Goal: Task Accomplishment & Management: Use online tool/utility

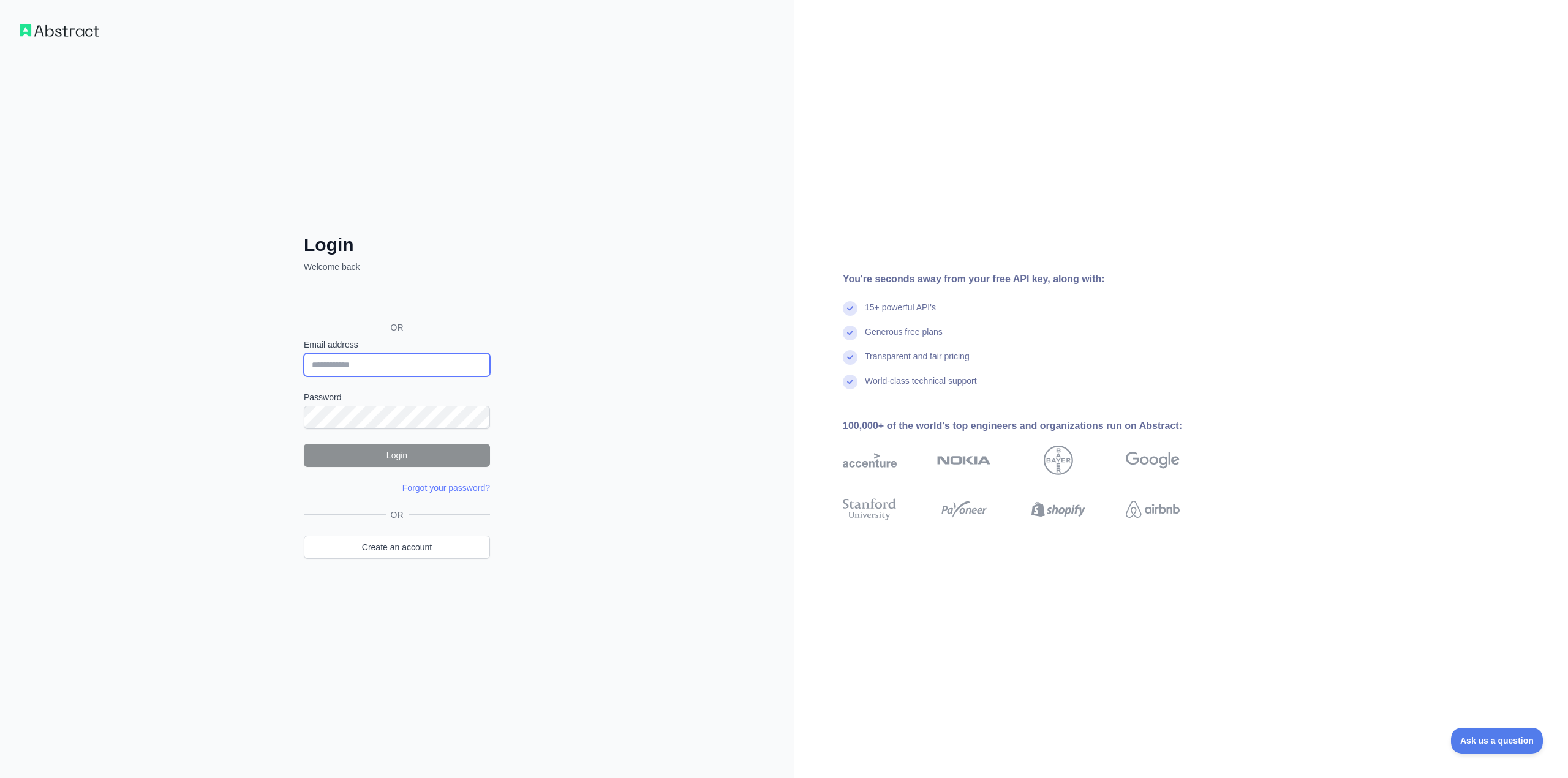
click at [356, 370] on input "Email address" at bounding box center [397, 365] width 186 height 24
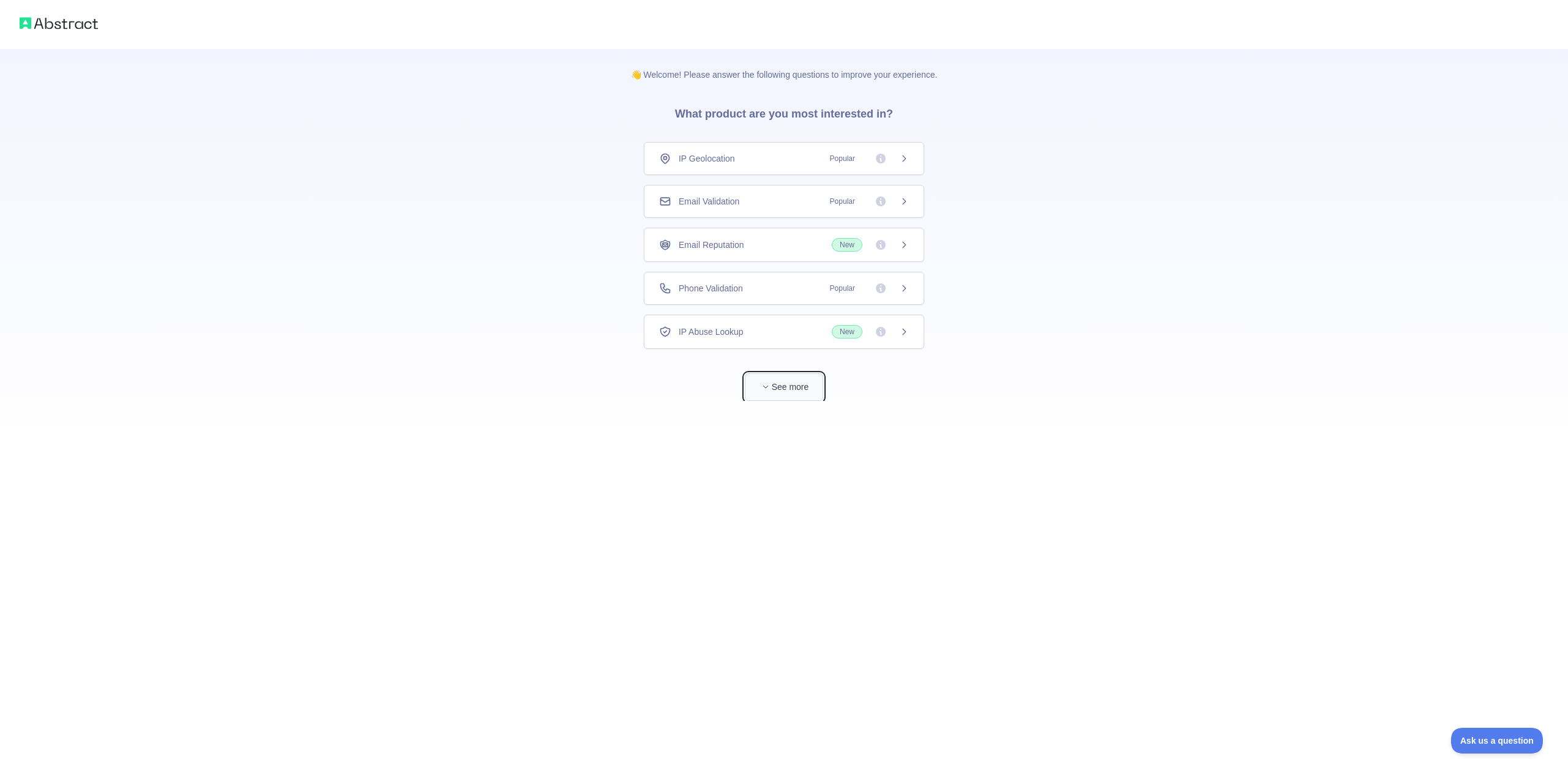
click at [808, 390] on button "See more" at bounding box center [784, 387] width 79 height 27
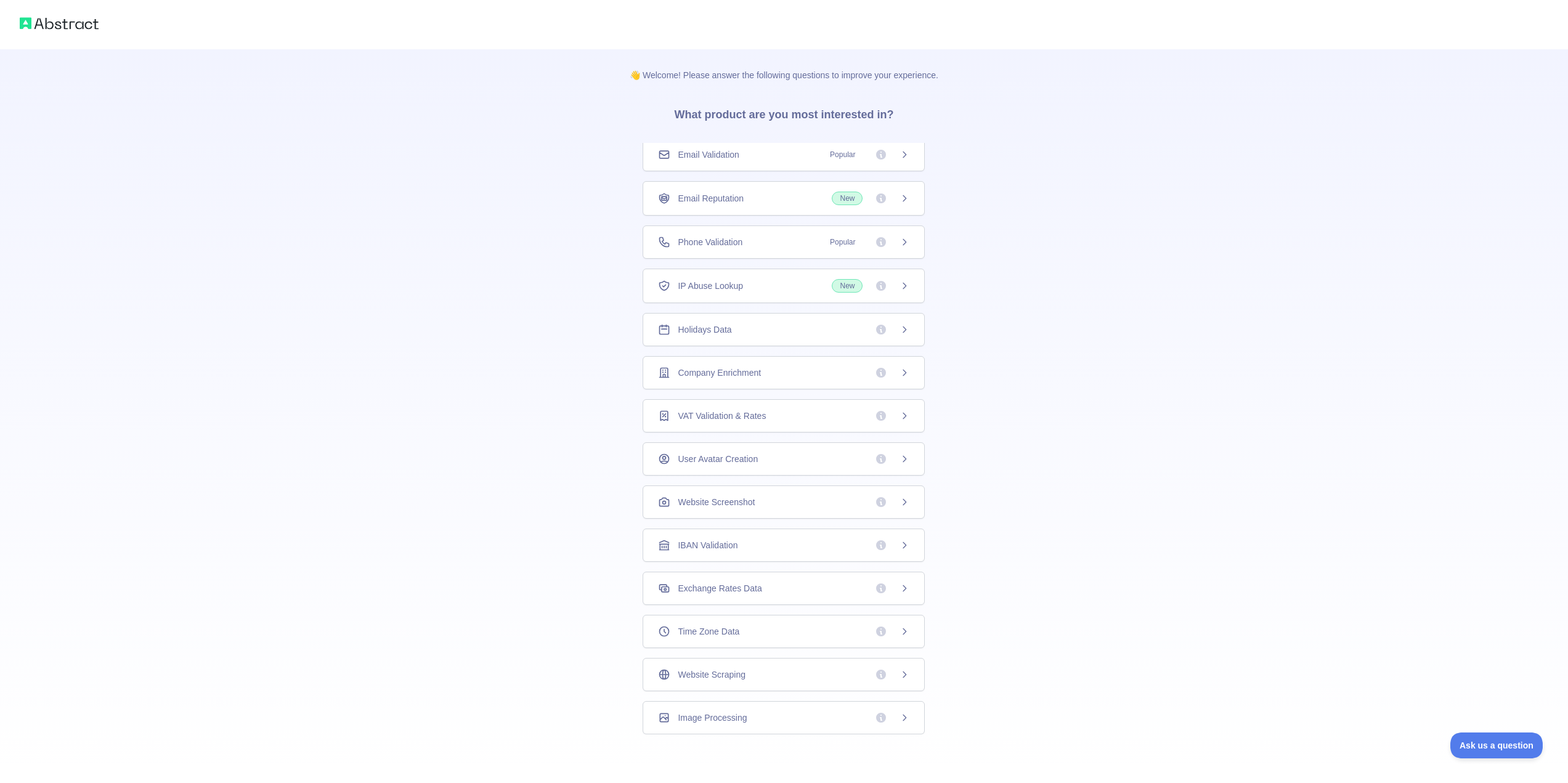
scroll to position [1, 0]
click at [751, 633] on div "Time Zone Data" at bounding box center [784, 630] width 252 height 12
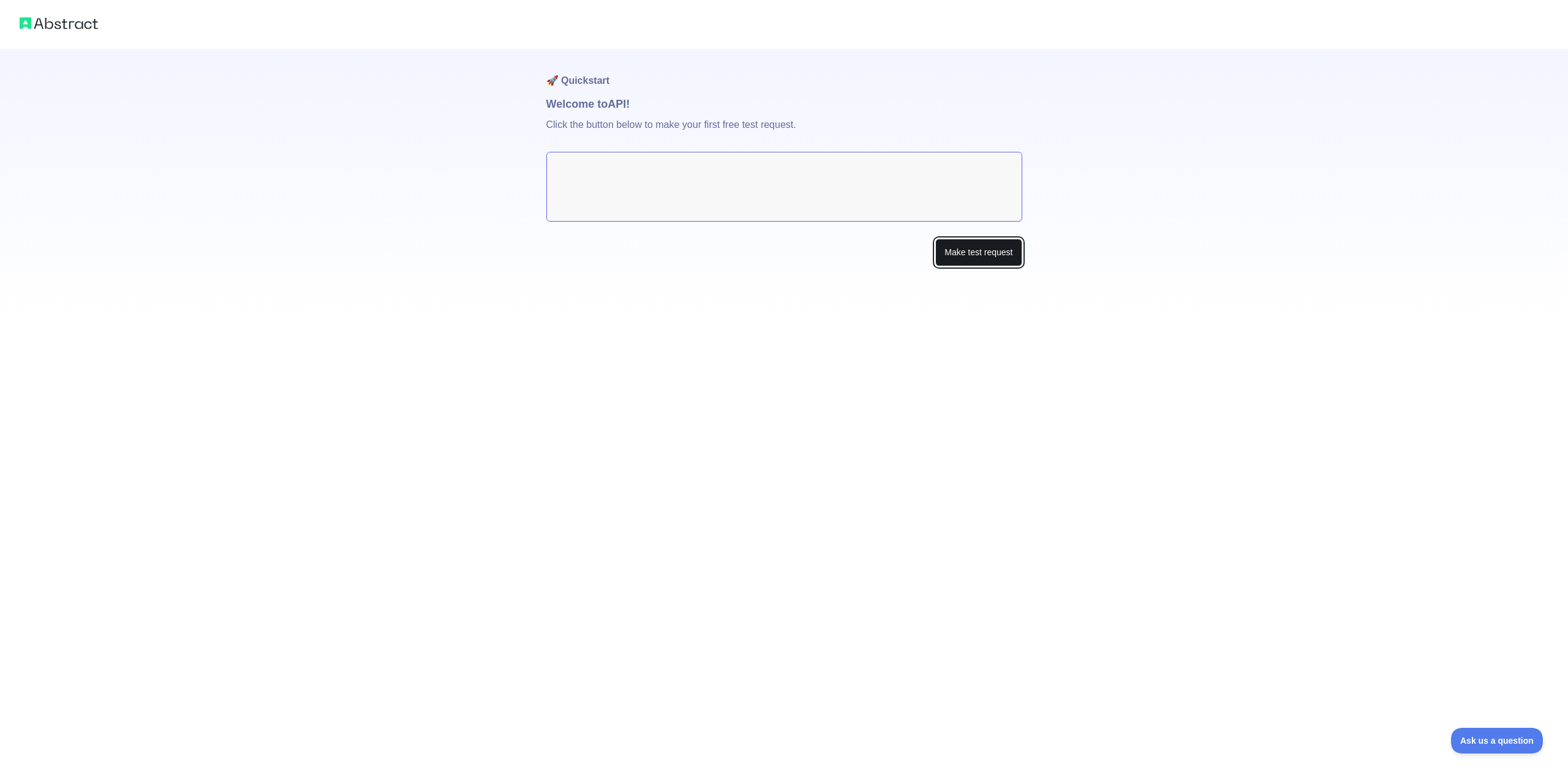
click at [981, 262] on button "Make test request" at bounding box center [978, 252] width 86 height 27
click at [797, 191] on textarea at bounding box center [784, 187] width 476 height 70
click at [983, 248] on button "Make test request" at bounding box center [978, 252] width 86 height 27
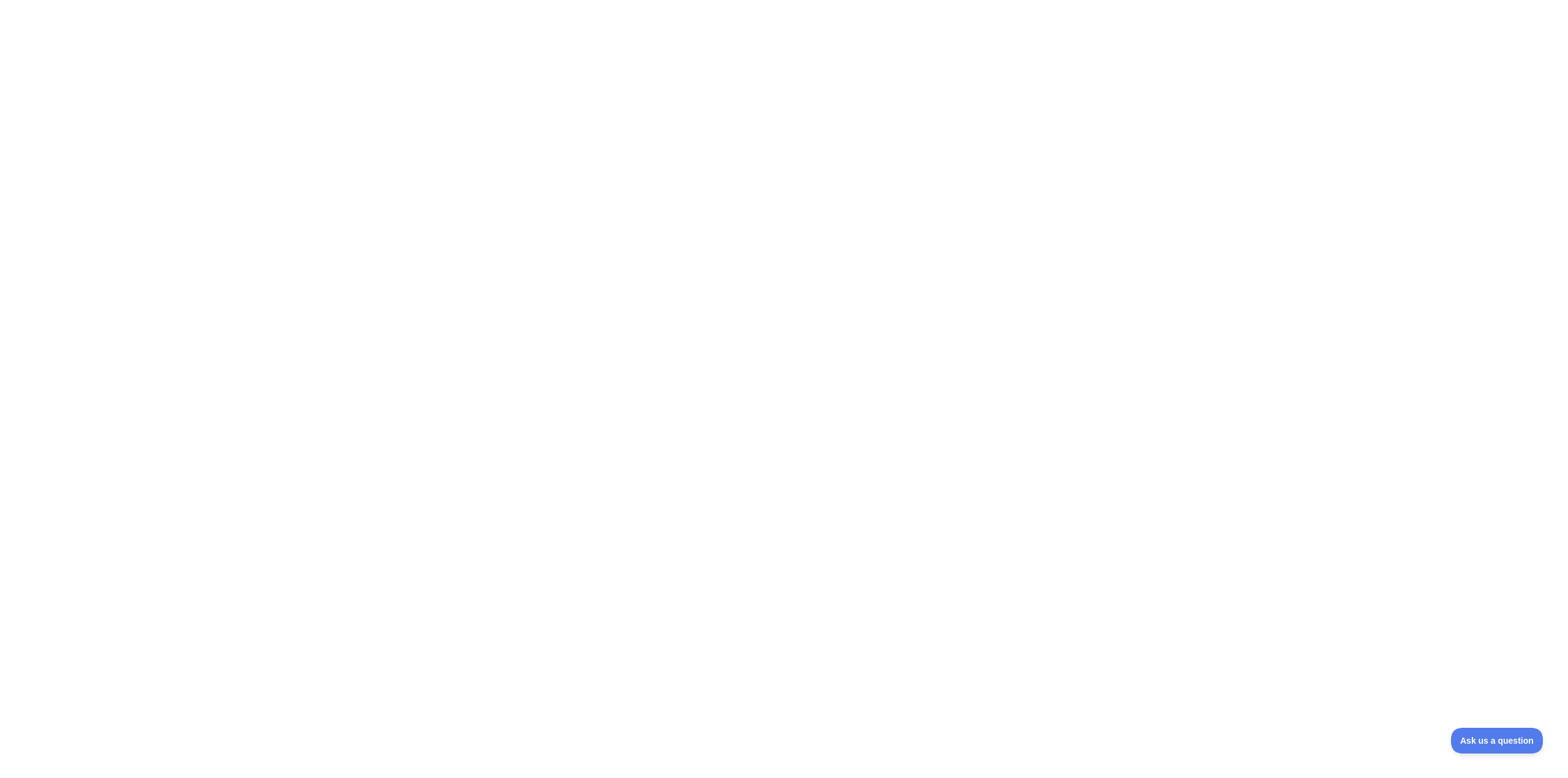
click at [328, 188] on div at bounding box center [784, 389] width 1568 height 778
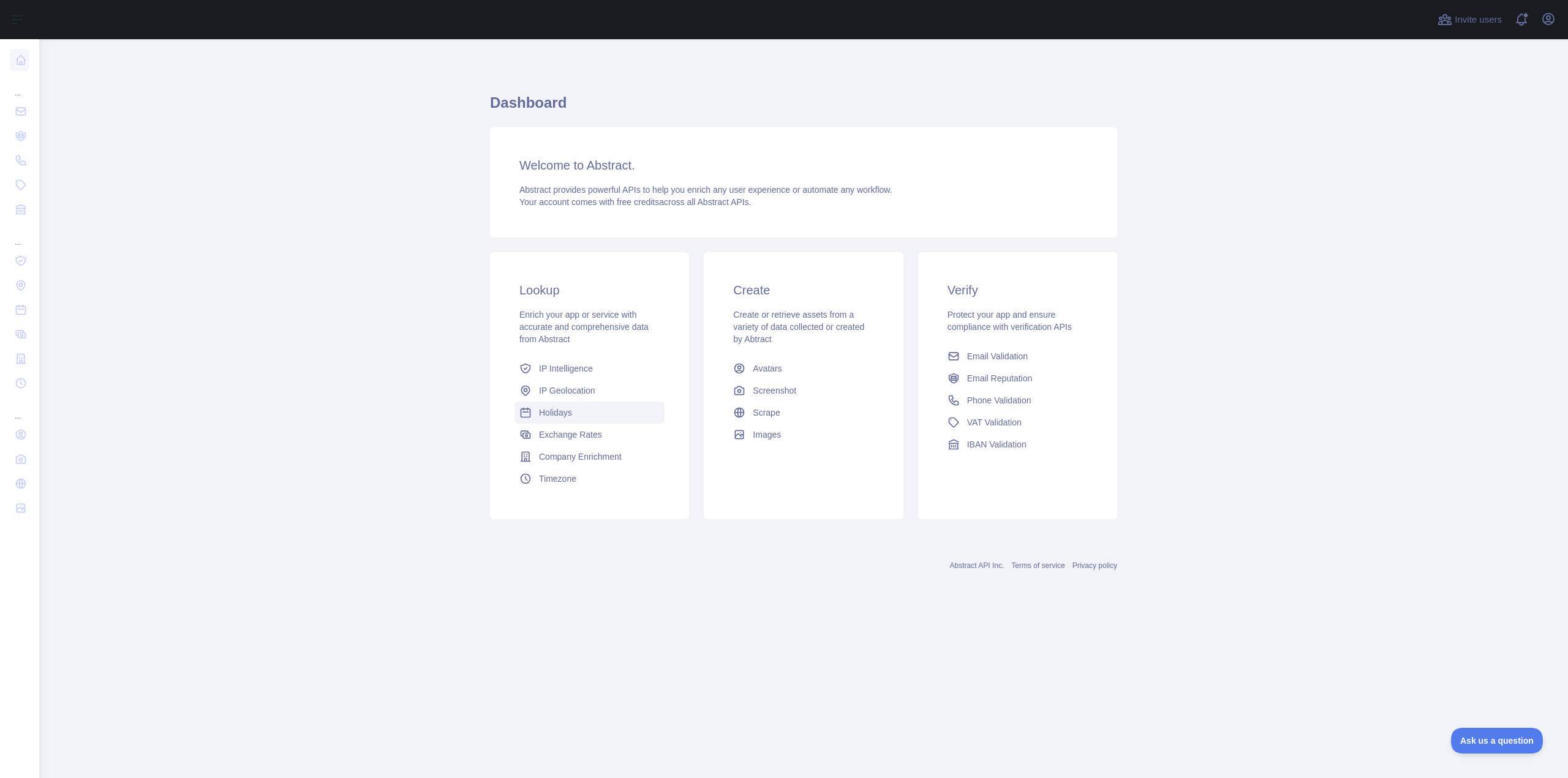
click at [561, 407] on span "Holidays" at bounding box center [556, 412] width 33 height 12
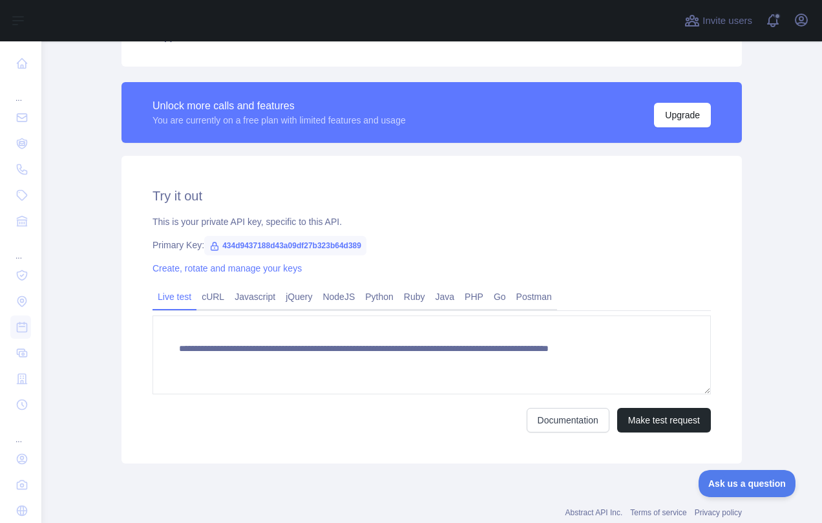
scroll to position [323, 0]
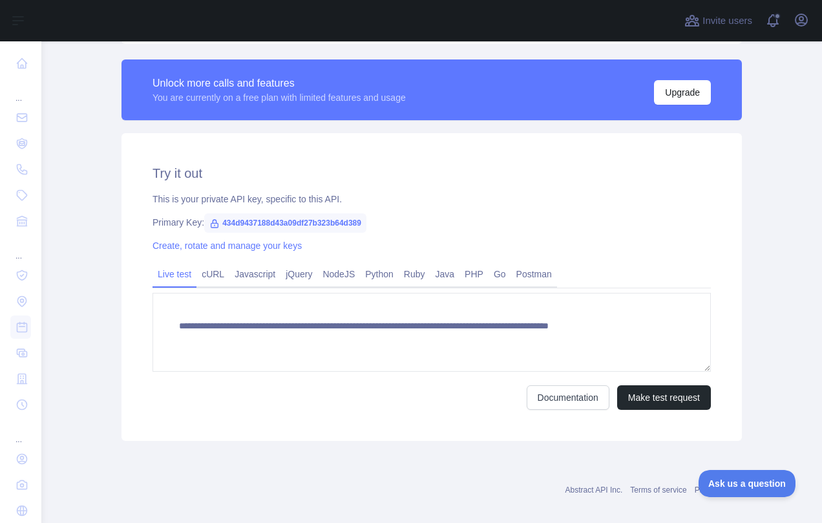
click at [282, 216] on span "434d9437188d43a09df27b323b64d389" at bounding box center [285, 222] width 162 height 19
drag, startPoint x: 216, startPoint y: 218, endPoint x: 390, endPoint y: 224, distance: 173.3
click at [390, 224] on div "Primary Key: 434d9437188d43a09df27b323b64d389" at bounding box center [432, 222] width 558 height 13
copy span "434d9437188d43a09df27b323b64d389"
click at [242, 244] on link "Create, rotate and manage your keys" at bounding box center [227, 245] width 149 height 10
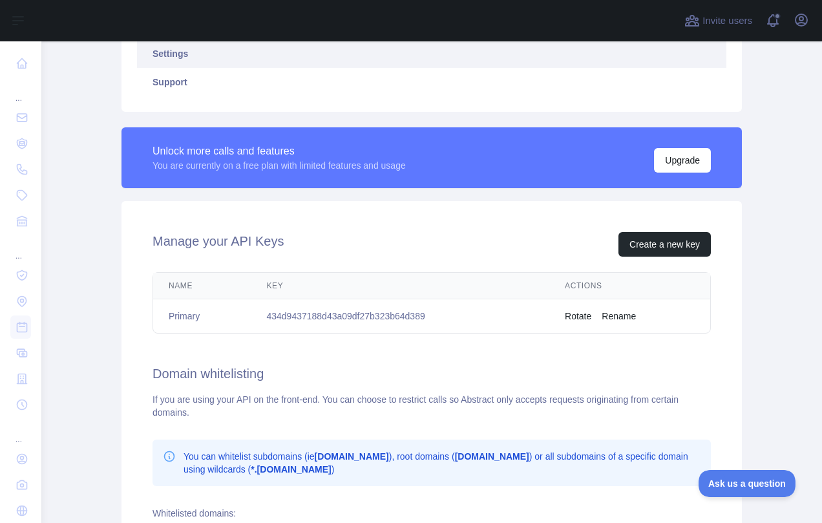
scroll to position [258, 0]
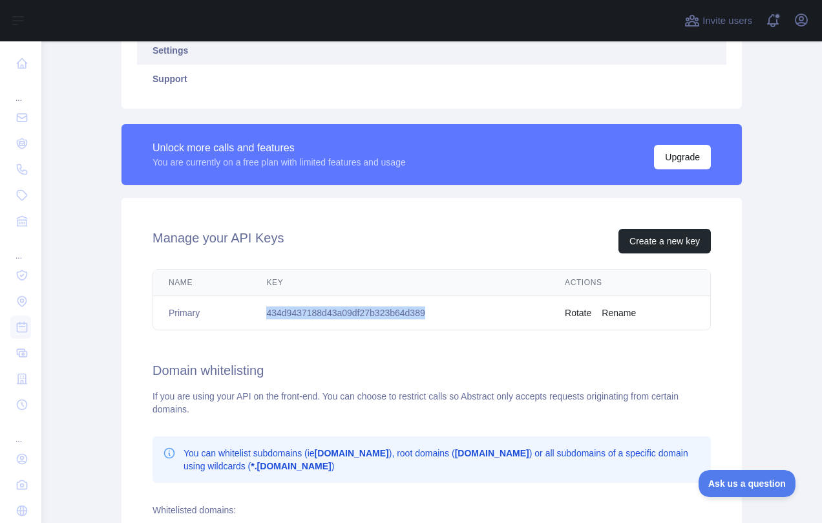
drag, startPoint x: 438, startPoint y: 311, endPoint x: 262, endPoint y: 306, distance: 175.9
click at [262, 306] on td "434d9437188d43a09df27b323b64d389" at bounding box center [400, 313] width 299 height 34
copy td "434d9437188d43a09df27b323b64d389"
